Goal: Task Accomplishment & Management: Use online tool/utility

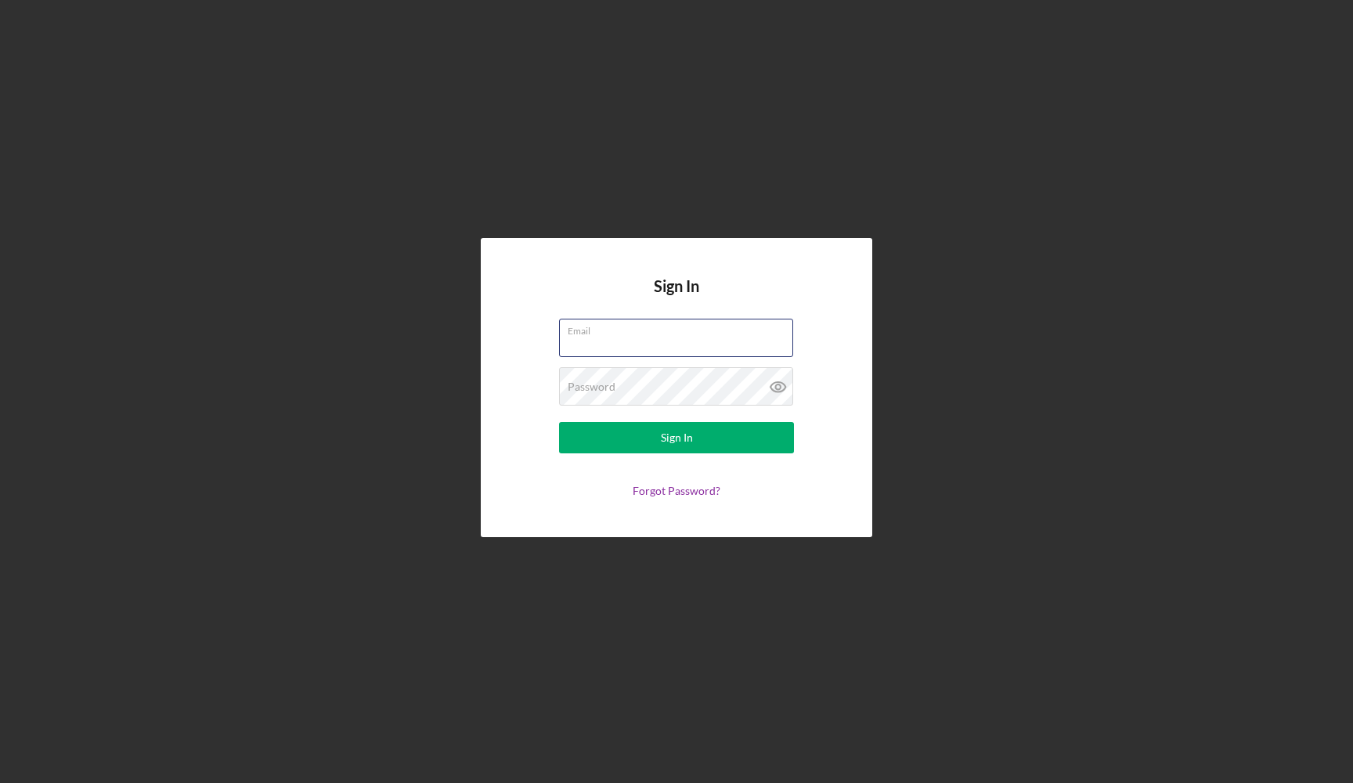
type input "[PERSON_NAME][EMAIL_ADDRESS][DOMAIN_NAME]"
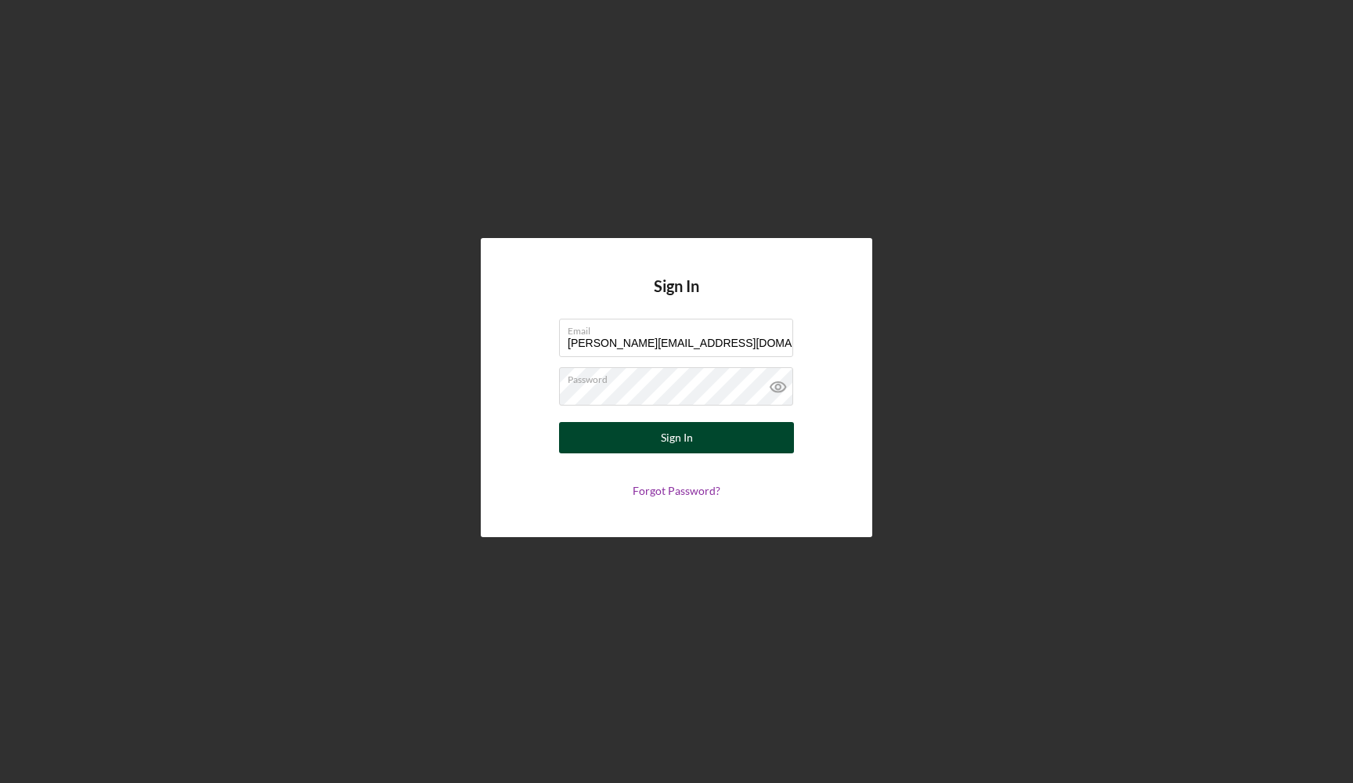
click at [687, 442] on div "Sign In" at bounding box center [677, 437] width 32 height 31
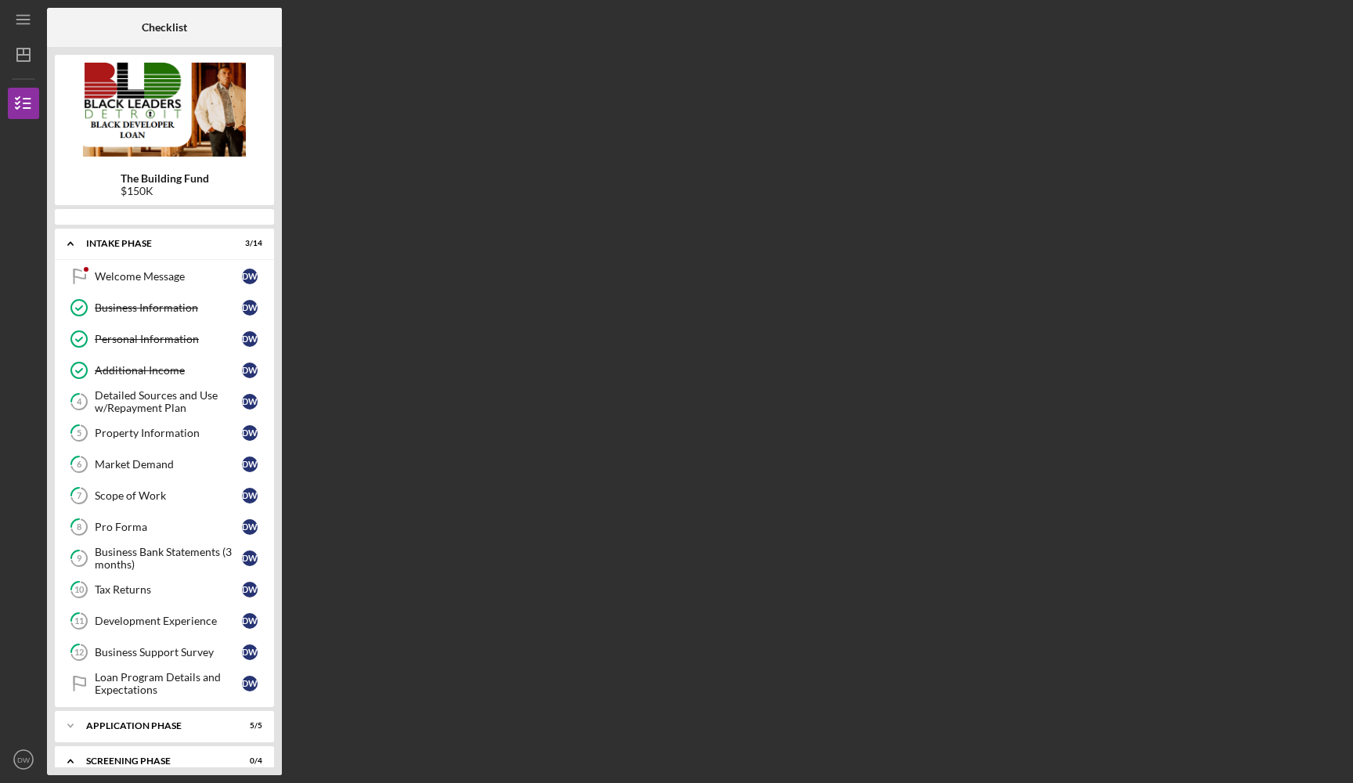
scroll to position [187, 0]
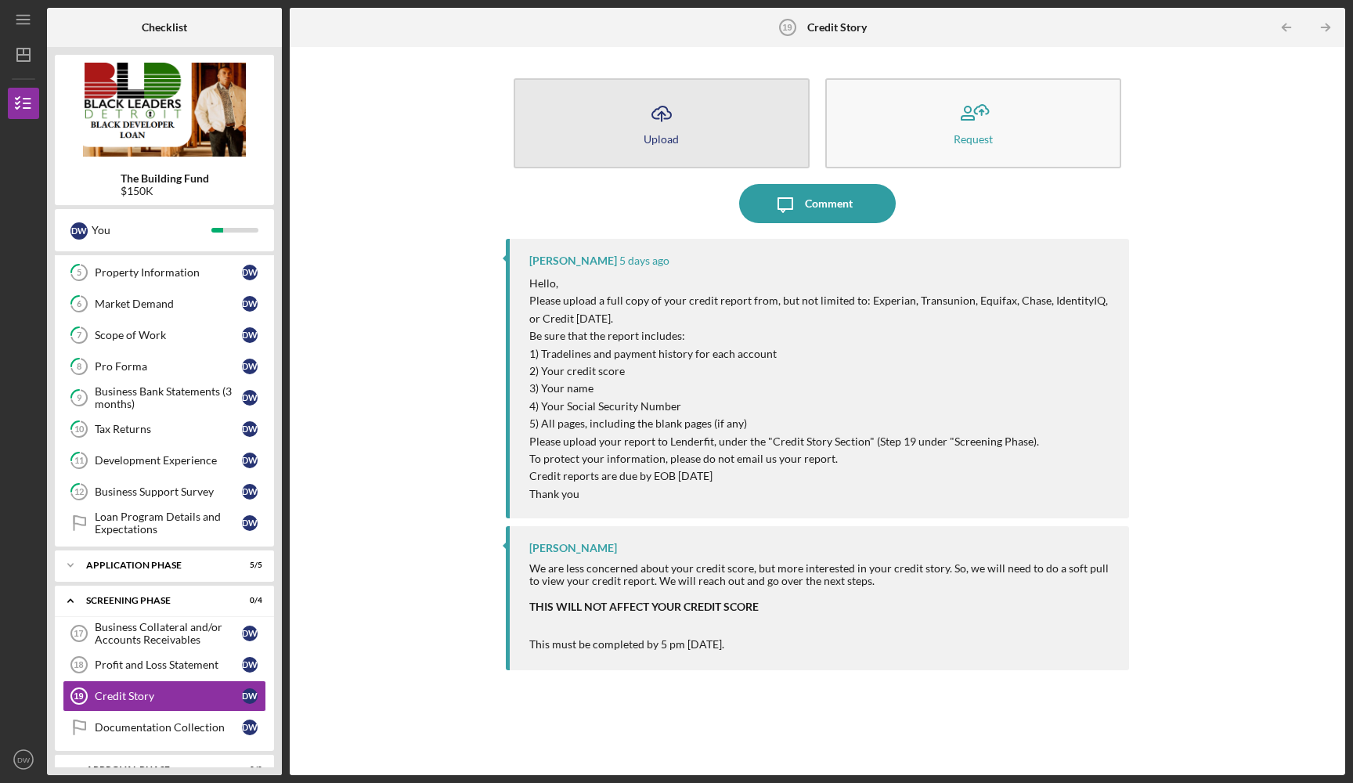
click at [680, 116] on icon "Icon/Upload" at bounding box center [661, 113] width 39 height 39
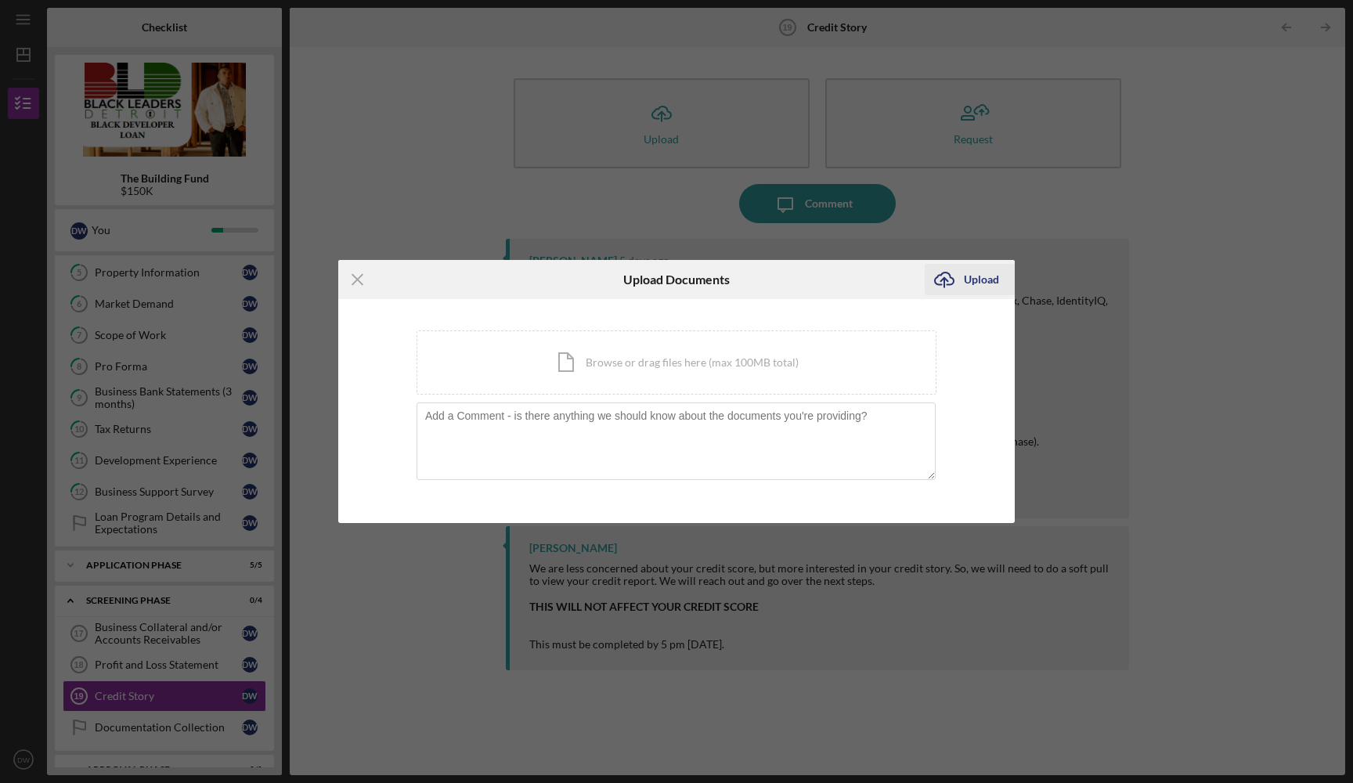
click at [948, 284] on icon "submit" at bounding box center [944, 278] width 19 height 12
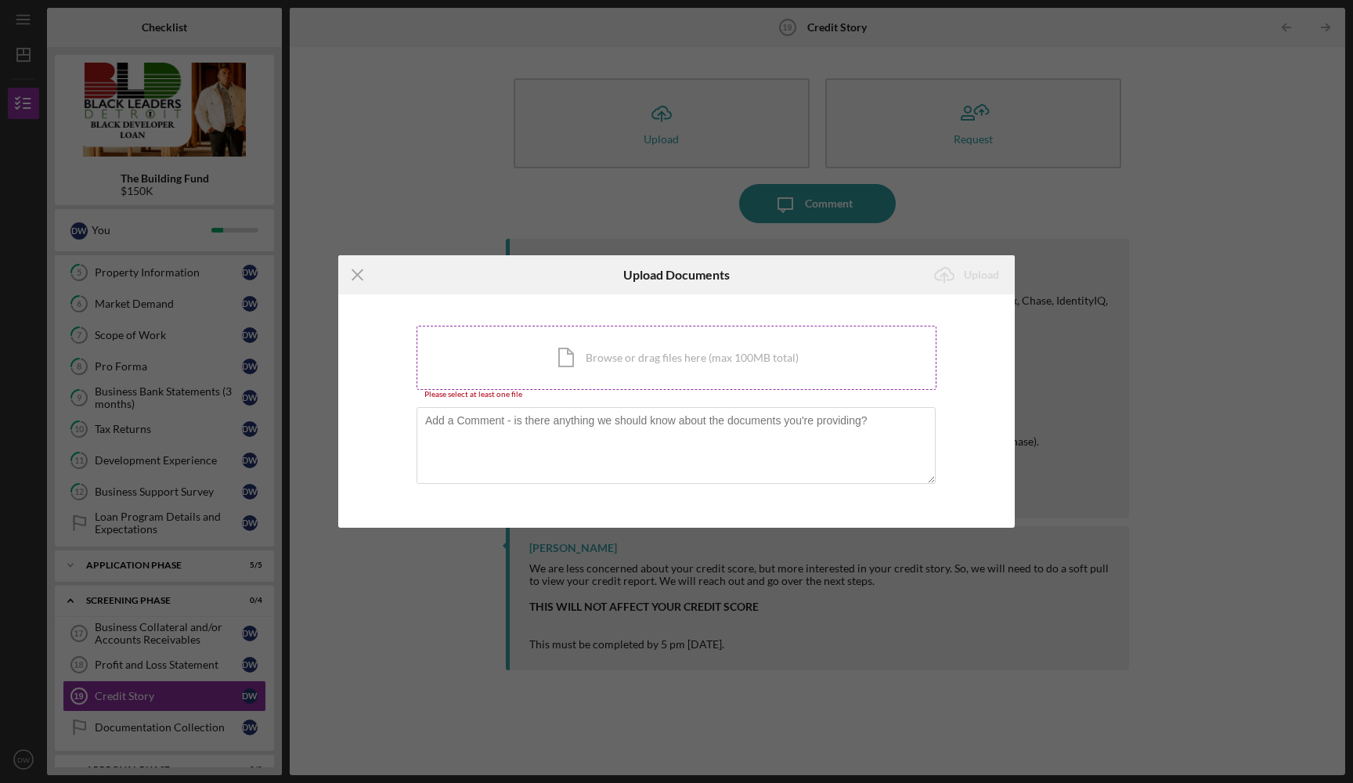
click at [600, 363] on div "Icon/Document Browse or drag files here (max 100MB total) Tap to choose files o…" at bounding box center [677, 358] width 520 height 64
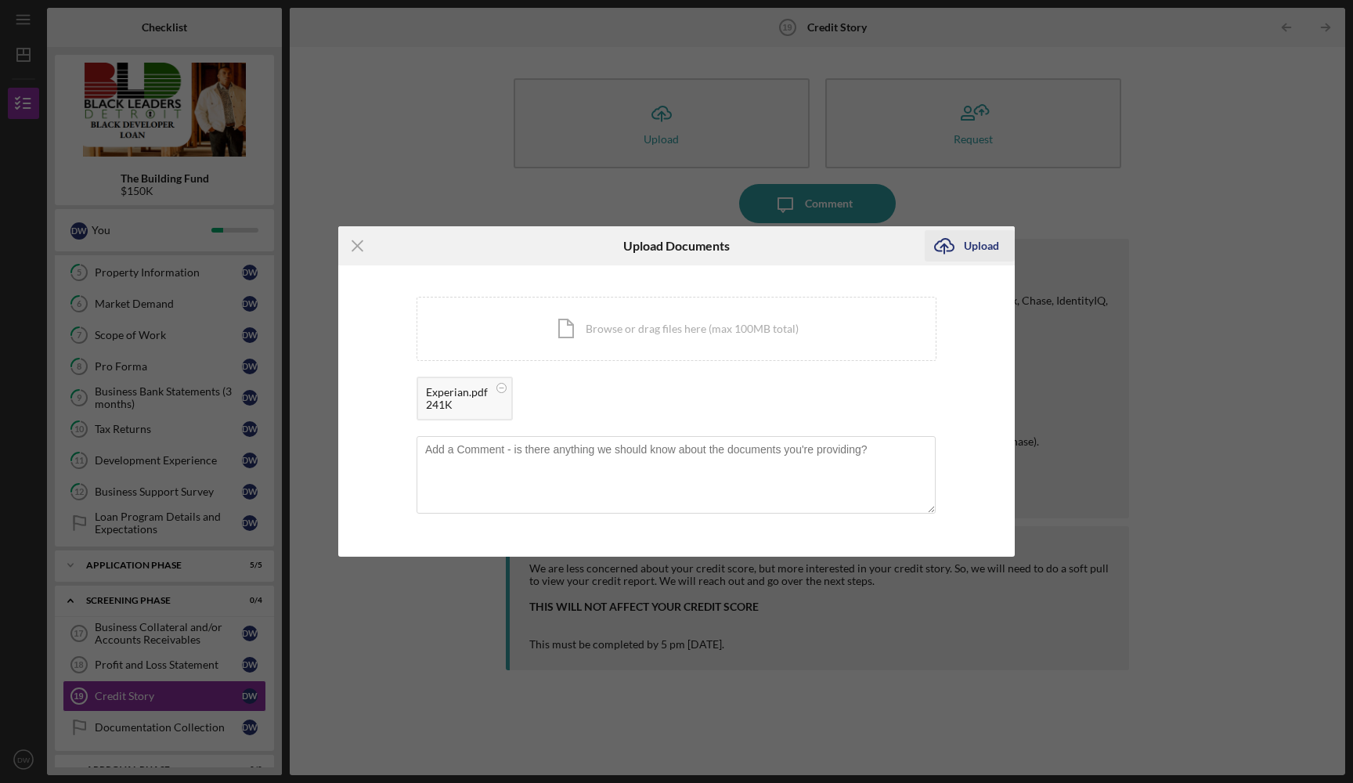
click at [964, 246] on button "Icon/Upload Upload" at bounding box center [970, 245] width 90 height 31
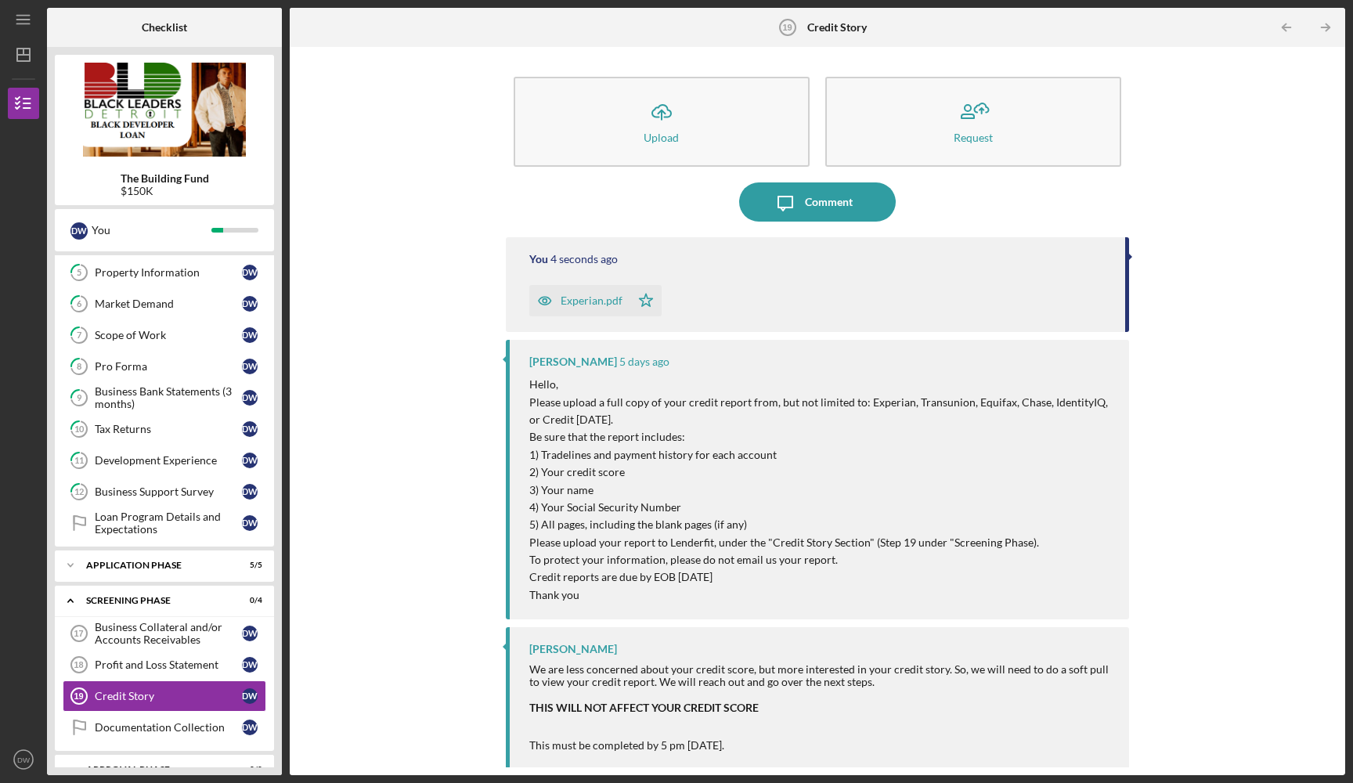
scroll to position [1, 0]
